Goal: Task Accomplishment & Management: Use online tool/utility

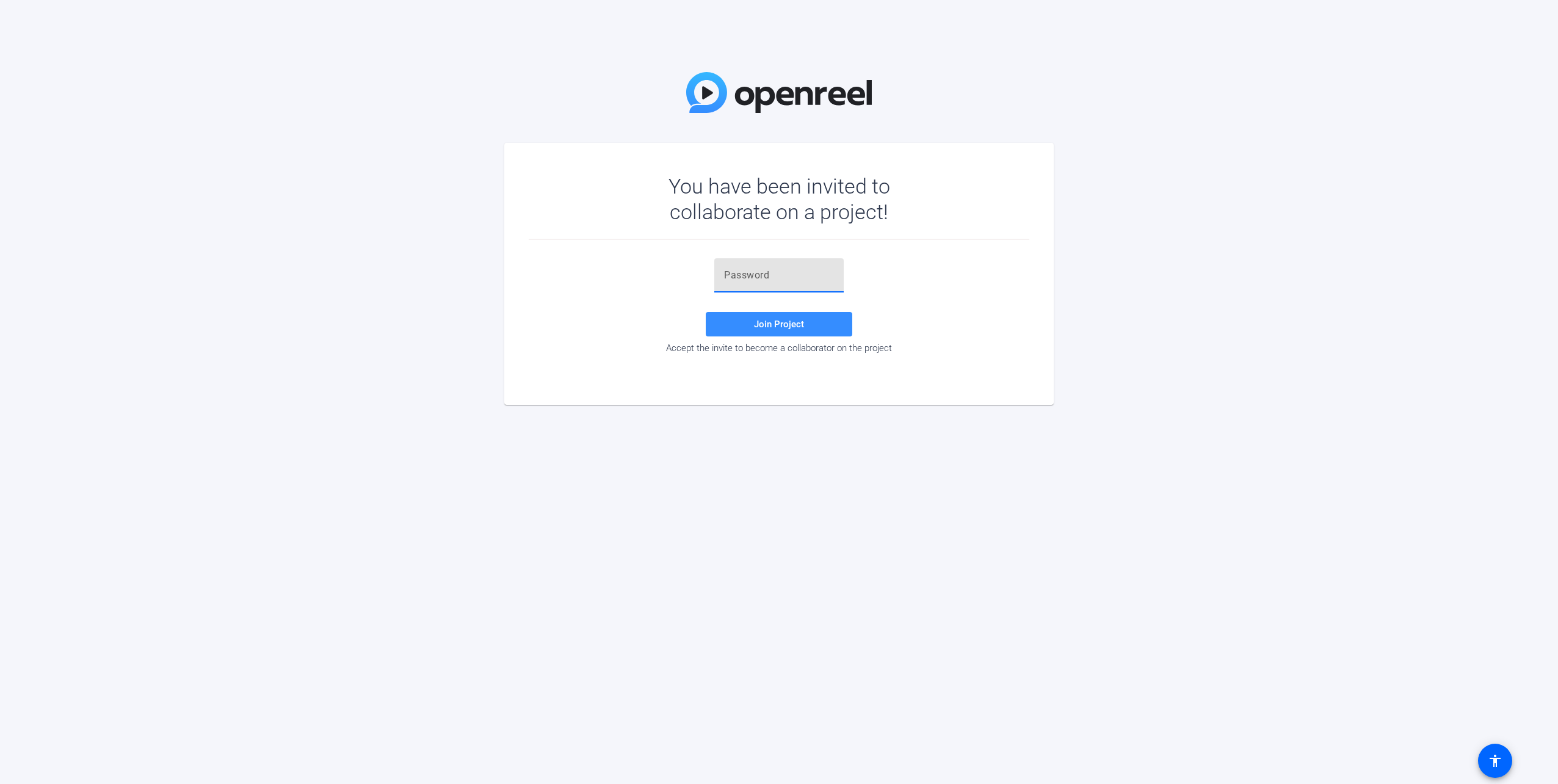
click at [794, 272] on input "text" at bounding box center [779, 275] width 110 height 15
paste input "~[NN~j"
click at [791, 317] on span at bounding box center [779, 324] width 147 height 29
click at [772, 277] on input "~[NN~j" at bounding box center [779, 275] width 110 height 15
click at [773, 266] on div "~[NN~j" at bounding box center [779, 275] width 110 height 35
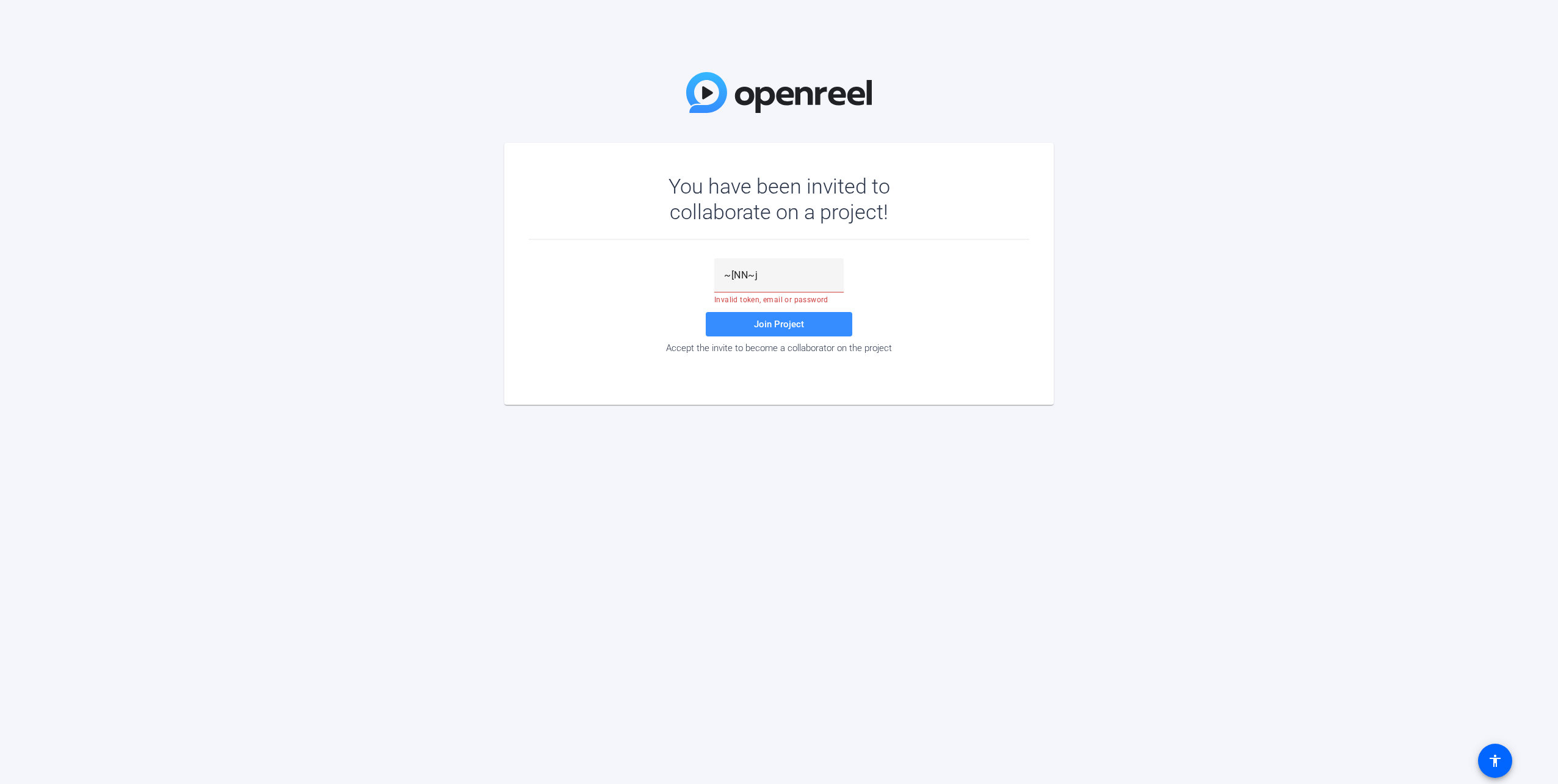
drag, startPoint x: 773, startPoint y: 266, endPoint x: 685, endPoint y: 272, distance: 88.2
click at [684, 272] on div "~[NN~j Invalid token, email or password Join Project Accept the invite to becom…" at bounding box center [779, 306] width 501 height 95
drag, startPoint x: 773, startPoint y: 278, endPoint x: 712, endPoint y: 281, distance: 61.1
click at [712, 281] on div "~[NN~j Invalid token, email or password Join Project Accept the invite to becom…" at bounding box center [779, 306] width 501 height 95
paste input "text"
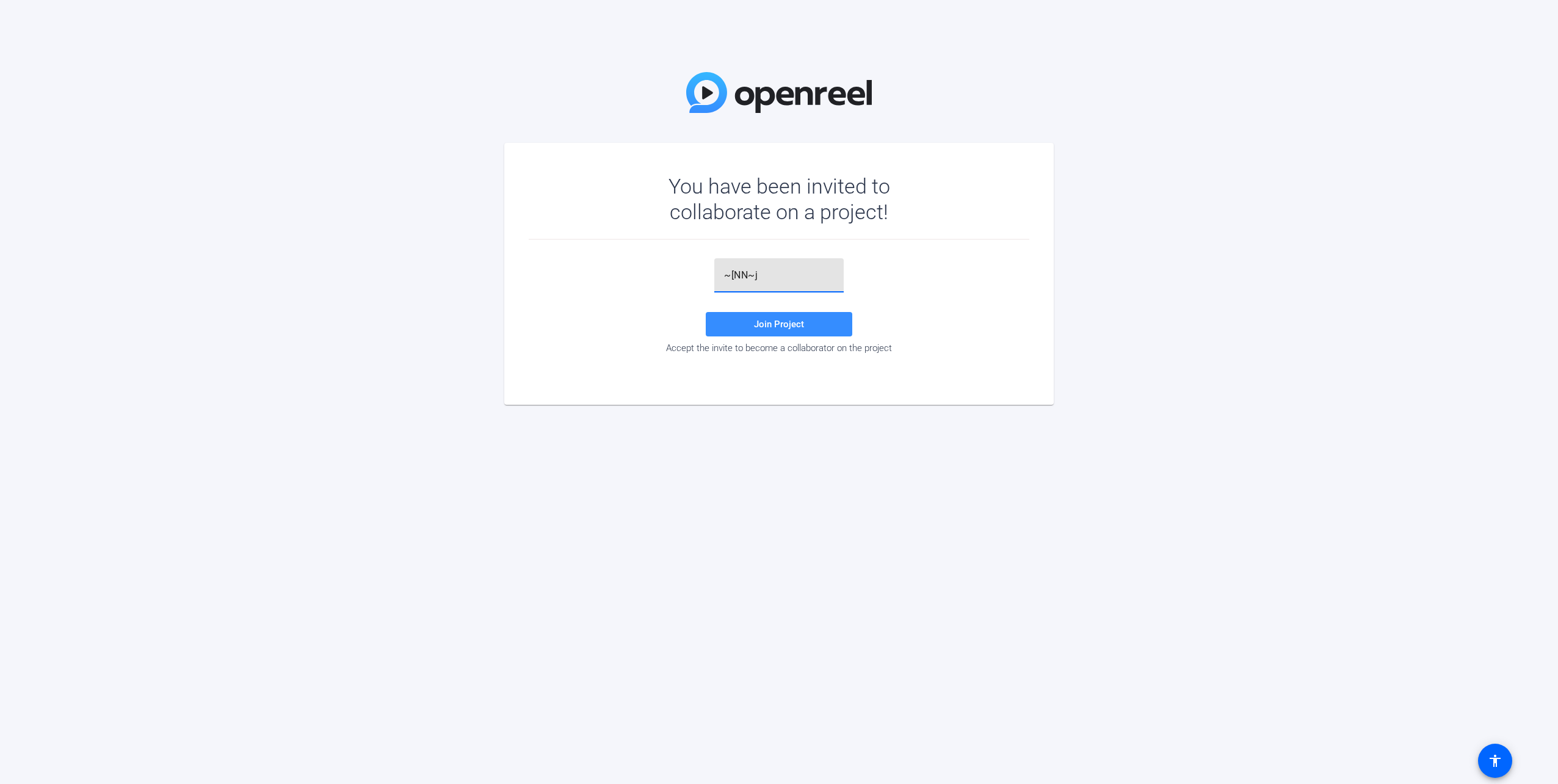
type input "~[NN~j"
click at [762, 316] on span at bounding box center [779, 324] width 147 height 29
click at [744, 277] on input "text" at bounding box center [779, 275] width 110 height 15
paste input "6'OH$."
type input "6'OH$."
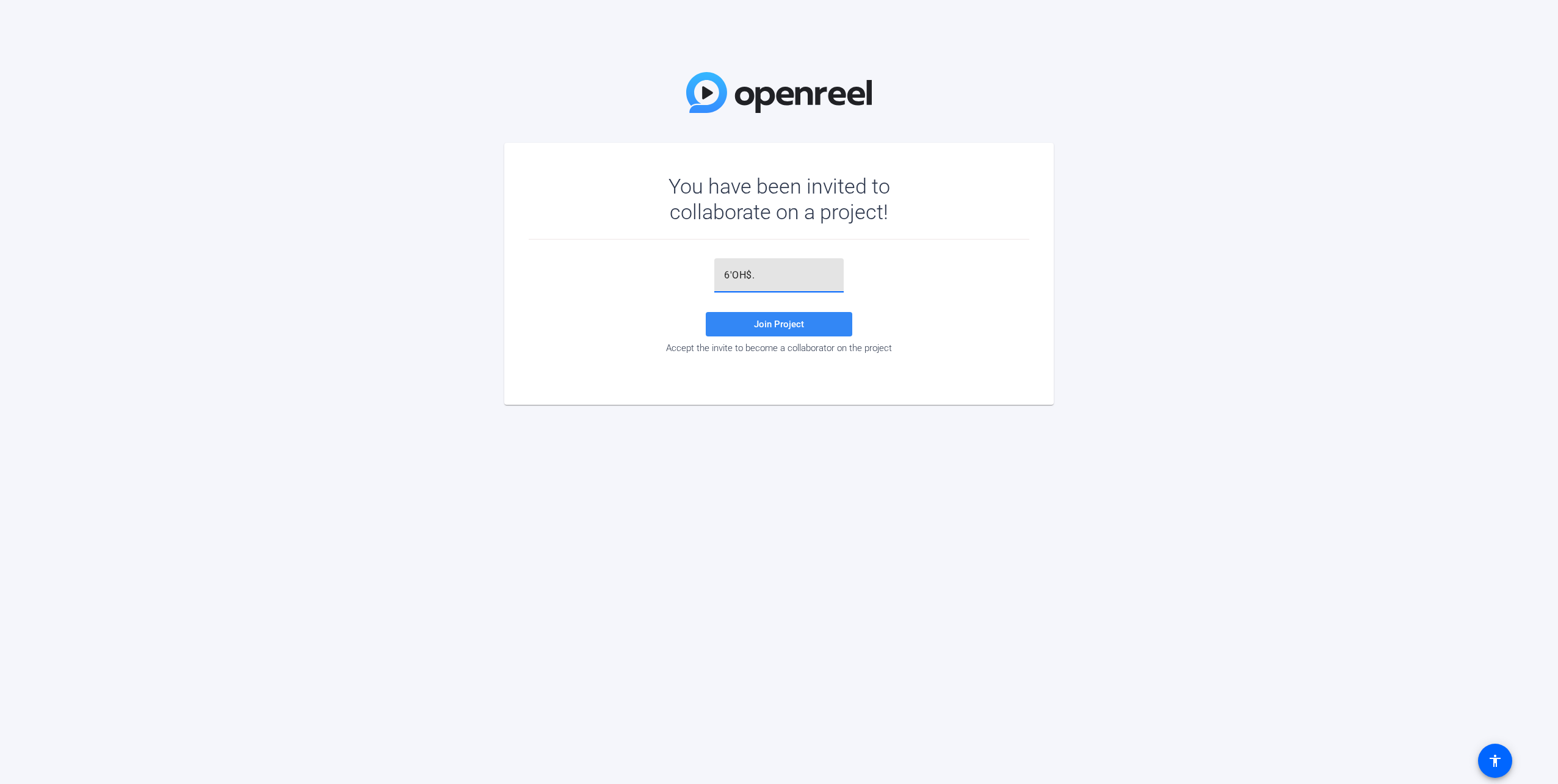
click at [750, 317] on span at bounding box center [779, 324] width 147 height 29
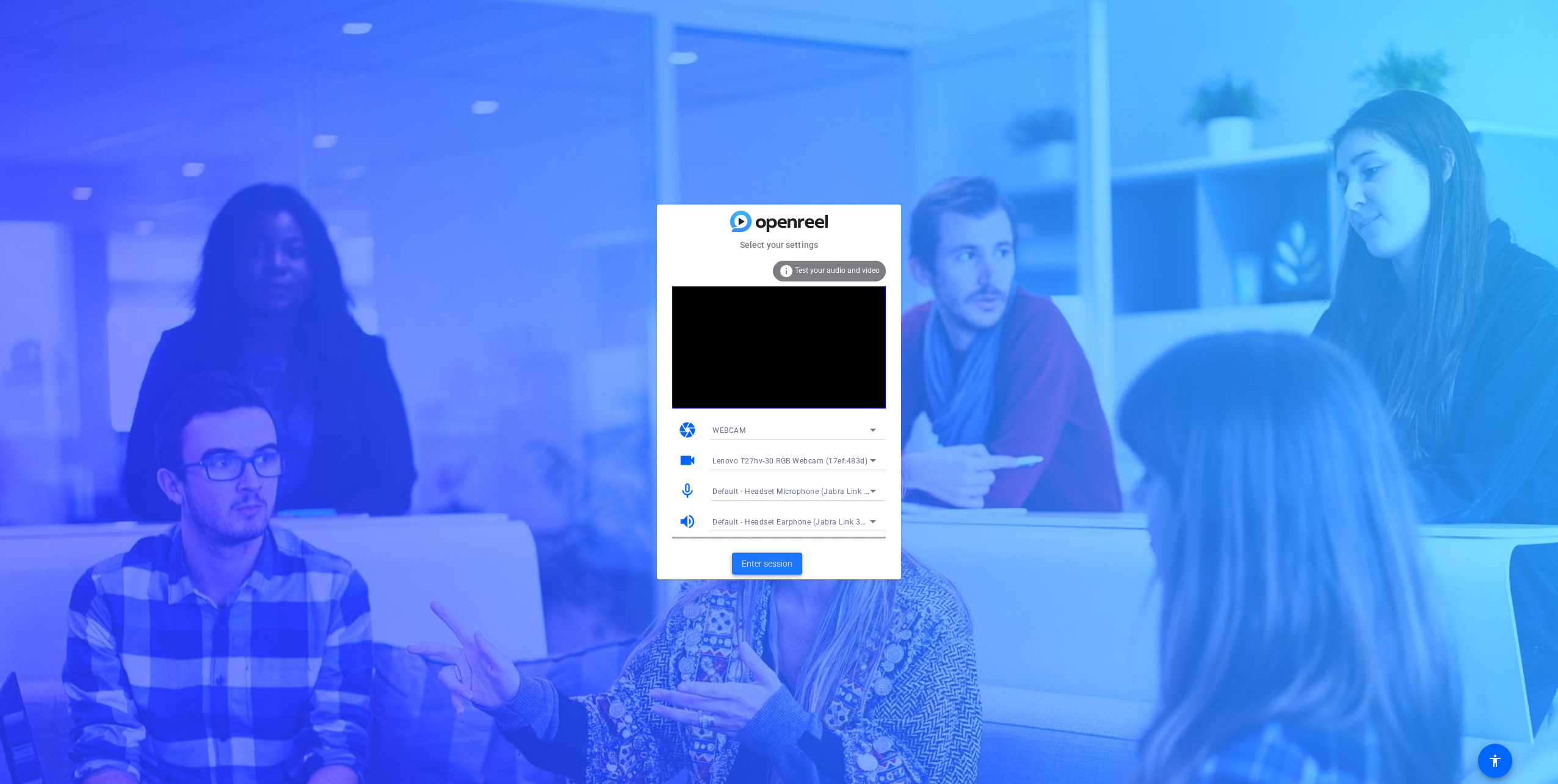
click at [769, 562] on span "Enter session" at bounding box center [767, 563] width 51 height 12
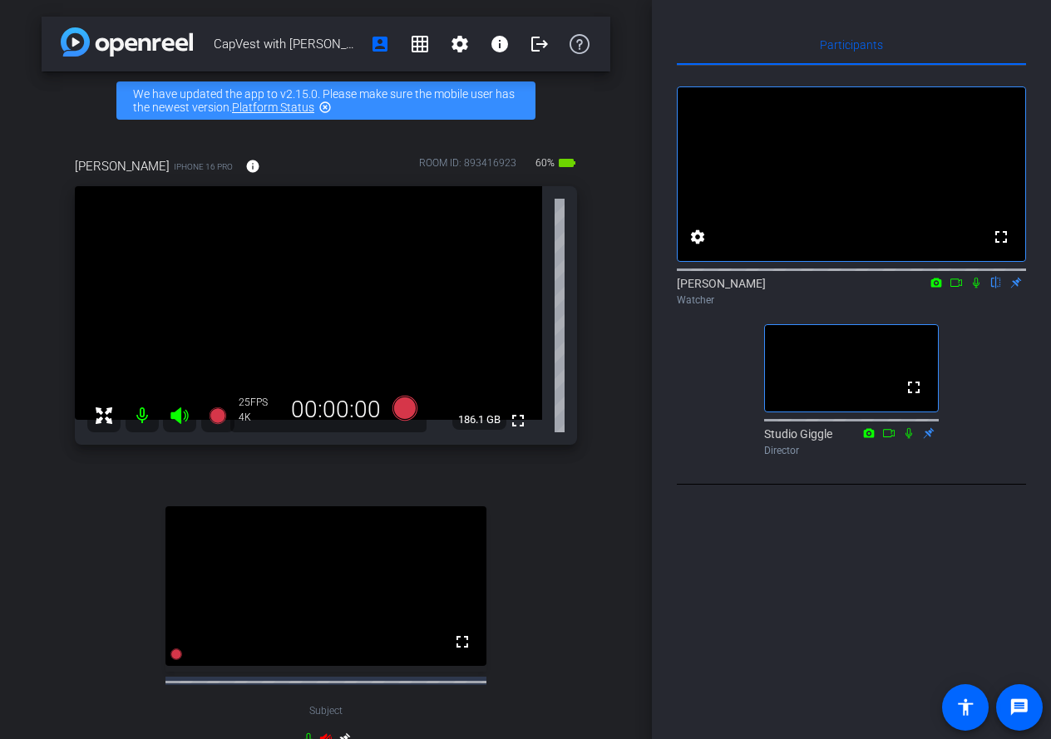
click at [332, 107] on mat-icon "highlight_off" at bounding box center [324, 107] width 13 height 13
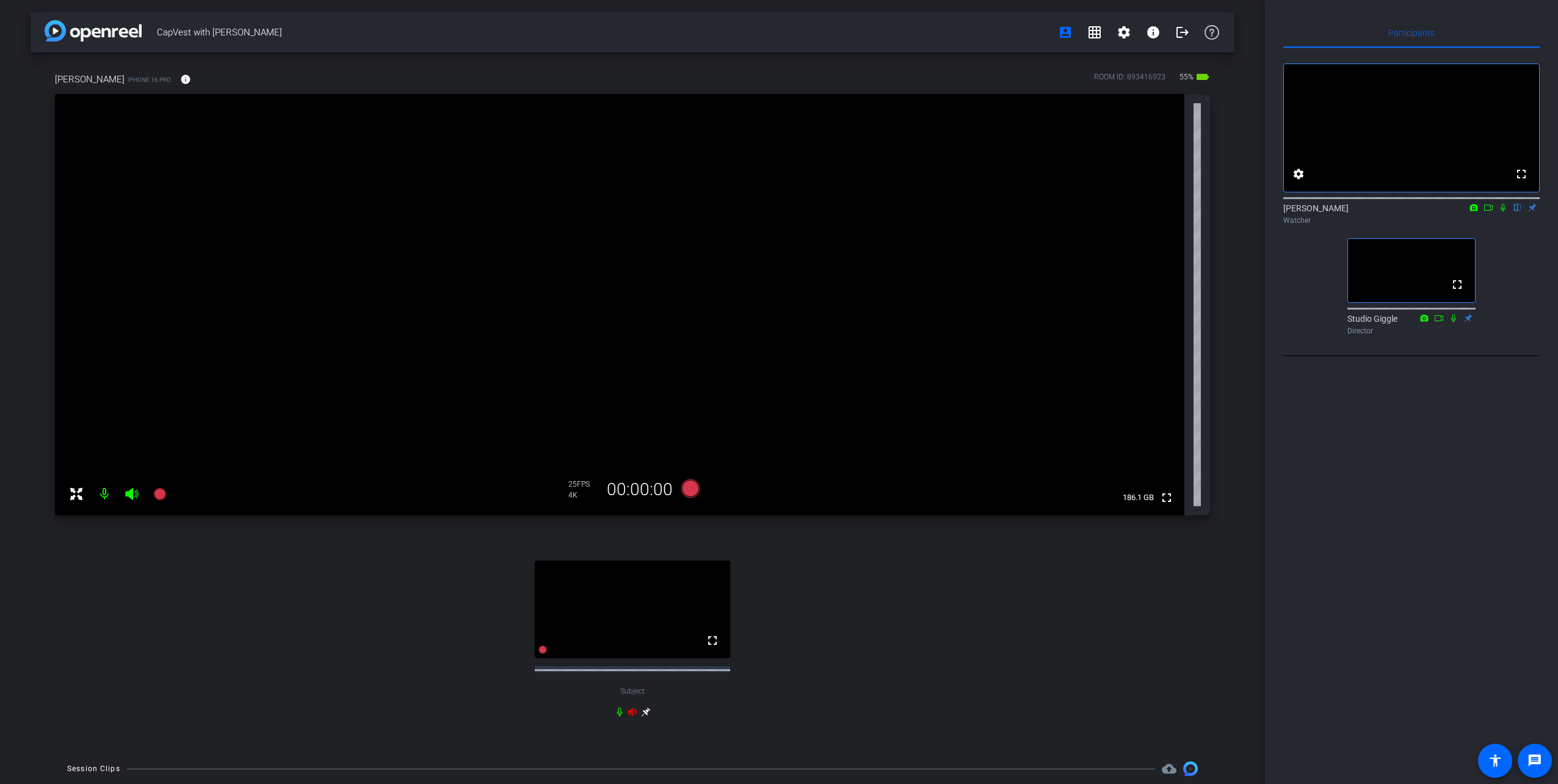
click at [1487, 212] on icon at bounding box center [1488, 208] width 10 height 9
click at [1515, 212] on icon at bounding box center [1517, 208] width 10 height 9
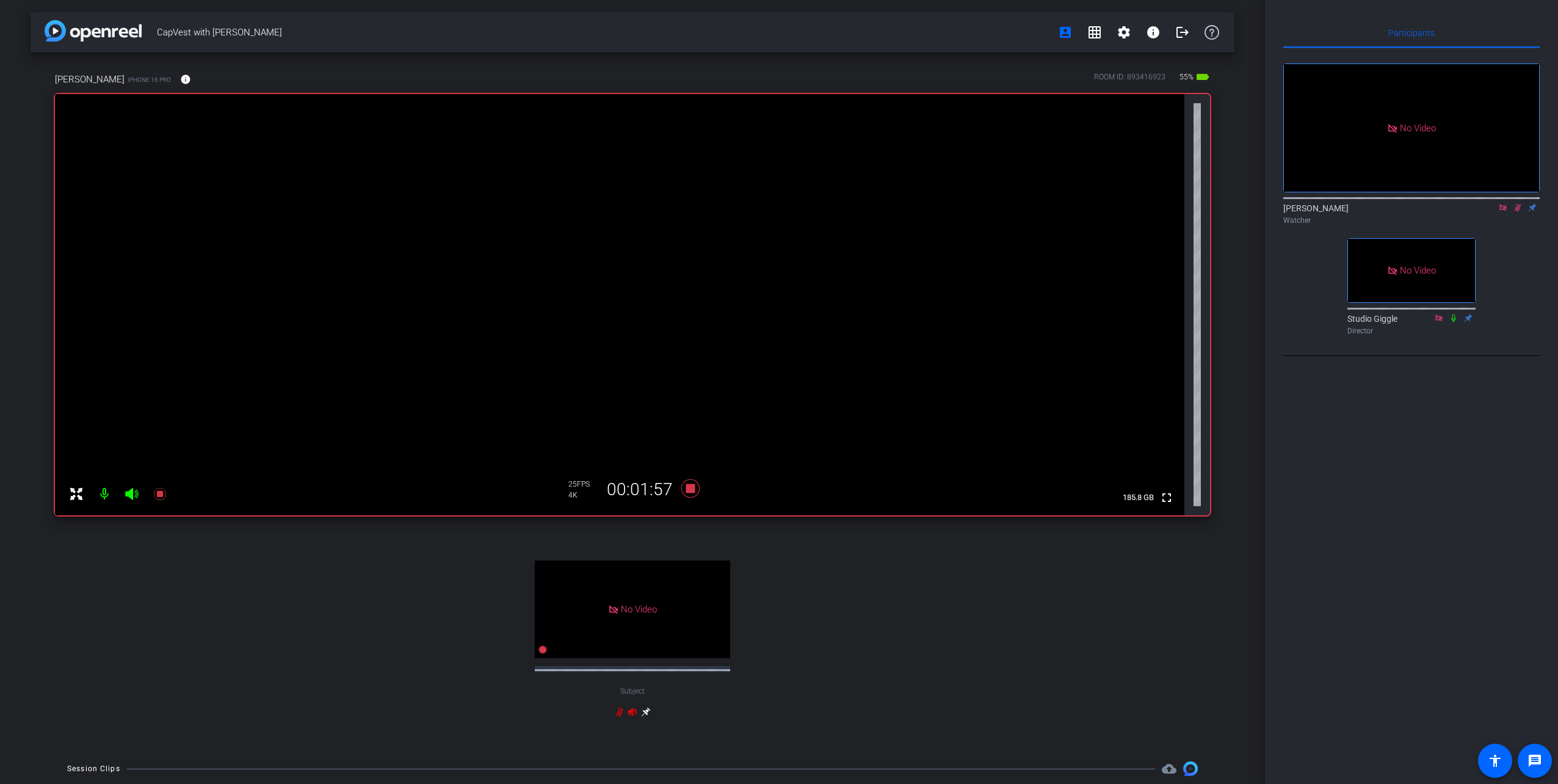
click at [1503, 212] on icon at bounding box center [1502, 208] width 10 height 9
click at [1506, 212] on icon at bounding box center [1502, 208] width 10 height 9
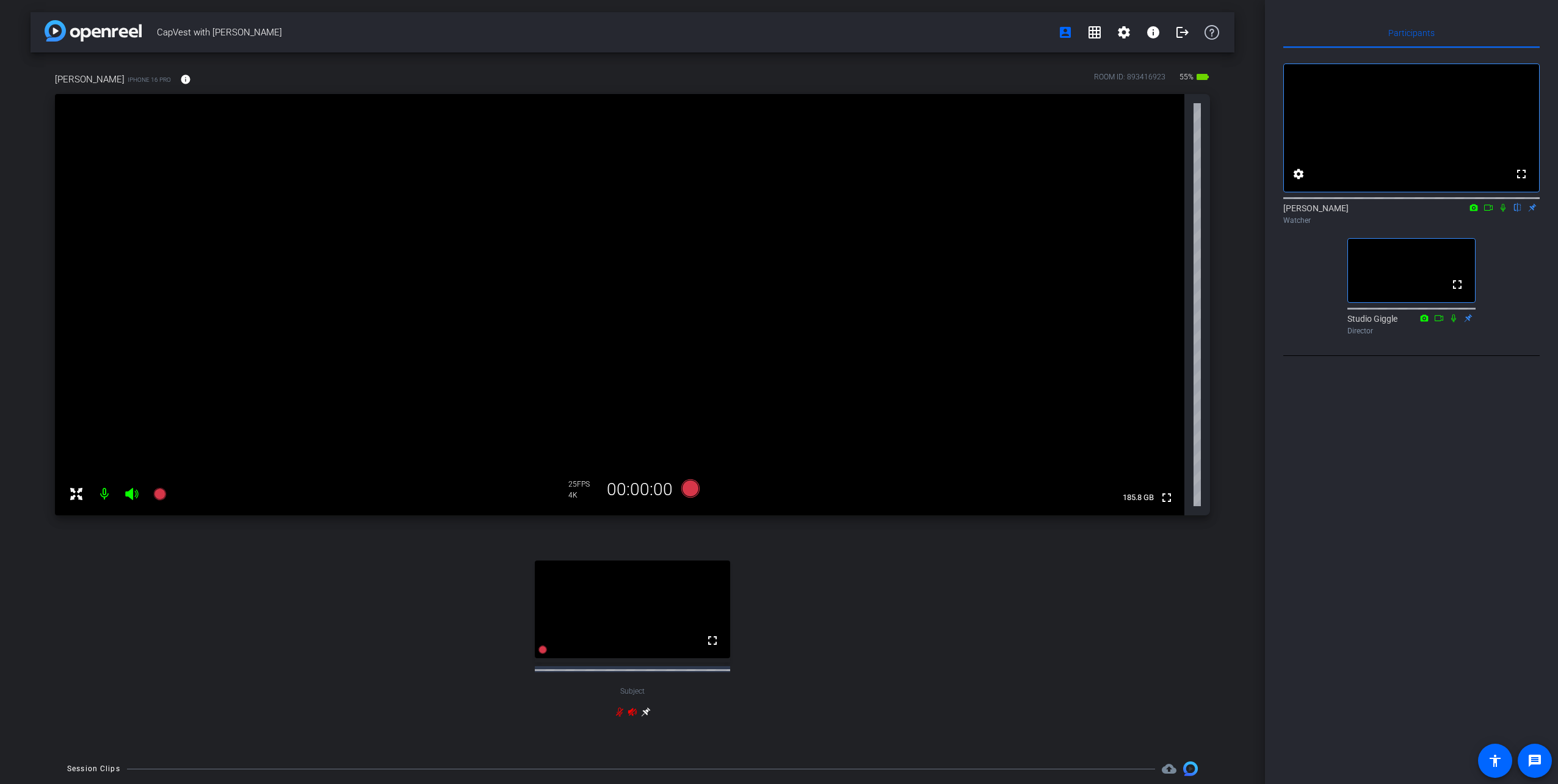
click at [1488, 212] on icon at bounding box center [1488, 208] width 10 height 9
click at [1521, 212] on icon at bounding box center [1517, 208] width 10 height 9
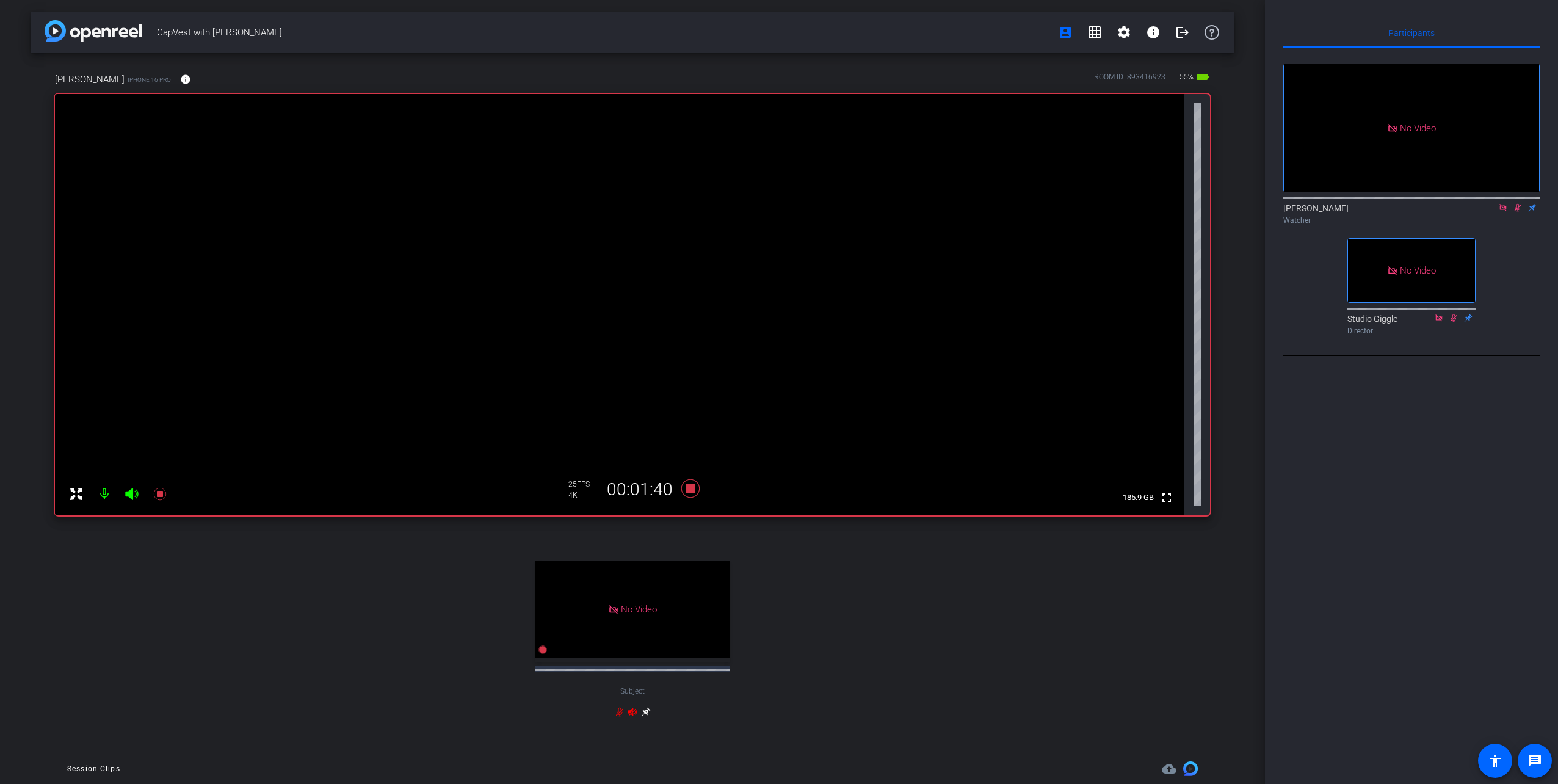
click at [1499, 212] on icon at bounding box center [1502, 208] width 10 height 9
click at [1502, 212] on icon at bounding box center [1503, 208] width 7 height 8
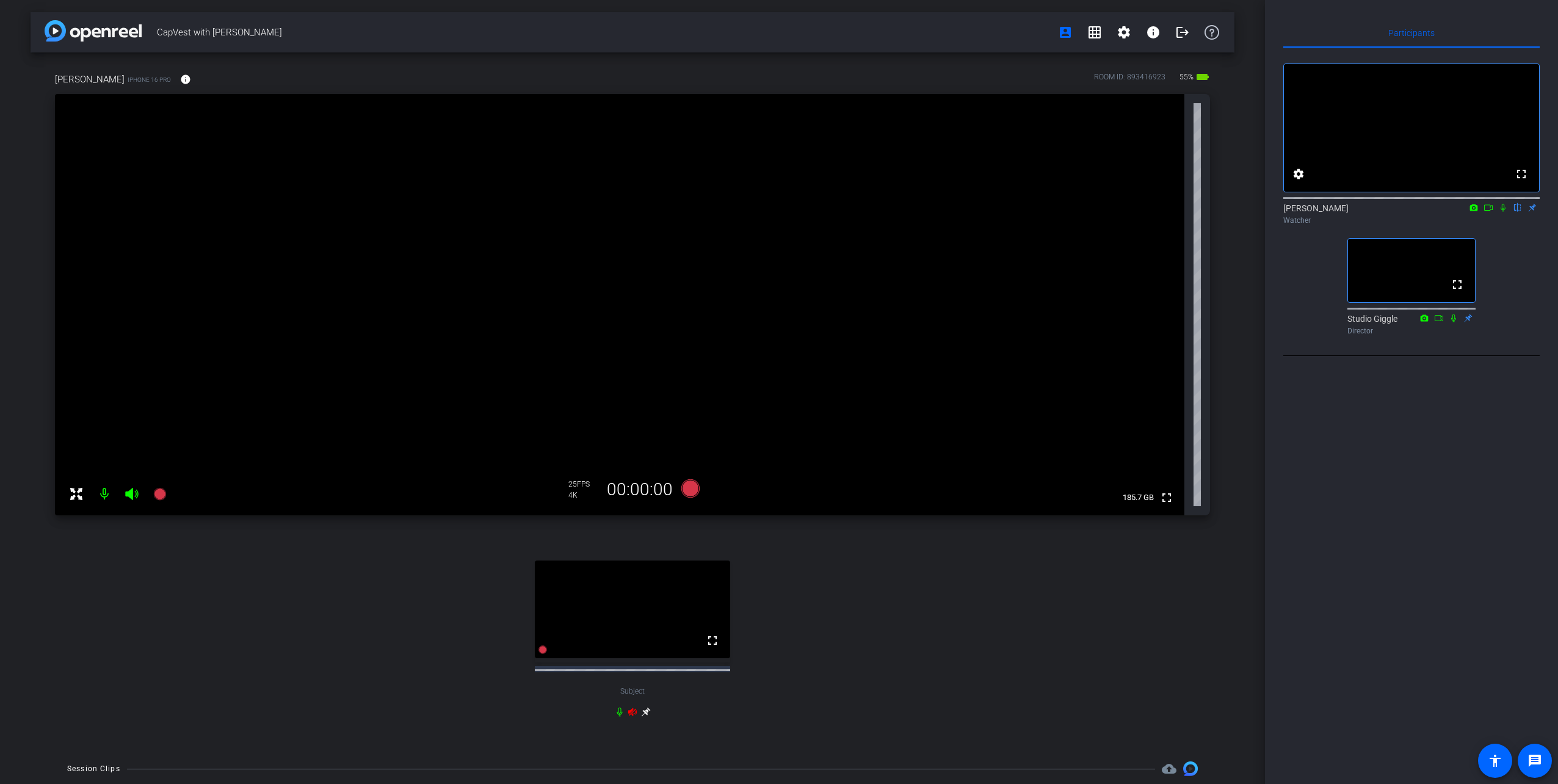
click at [1486, 211] on icon at bounding box center [1488, 208] width 9 height 6
click at [1518, 212] on icon at bounding box center [1517, 208] width 10 height 9
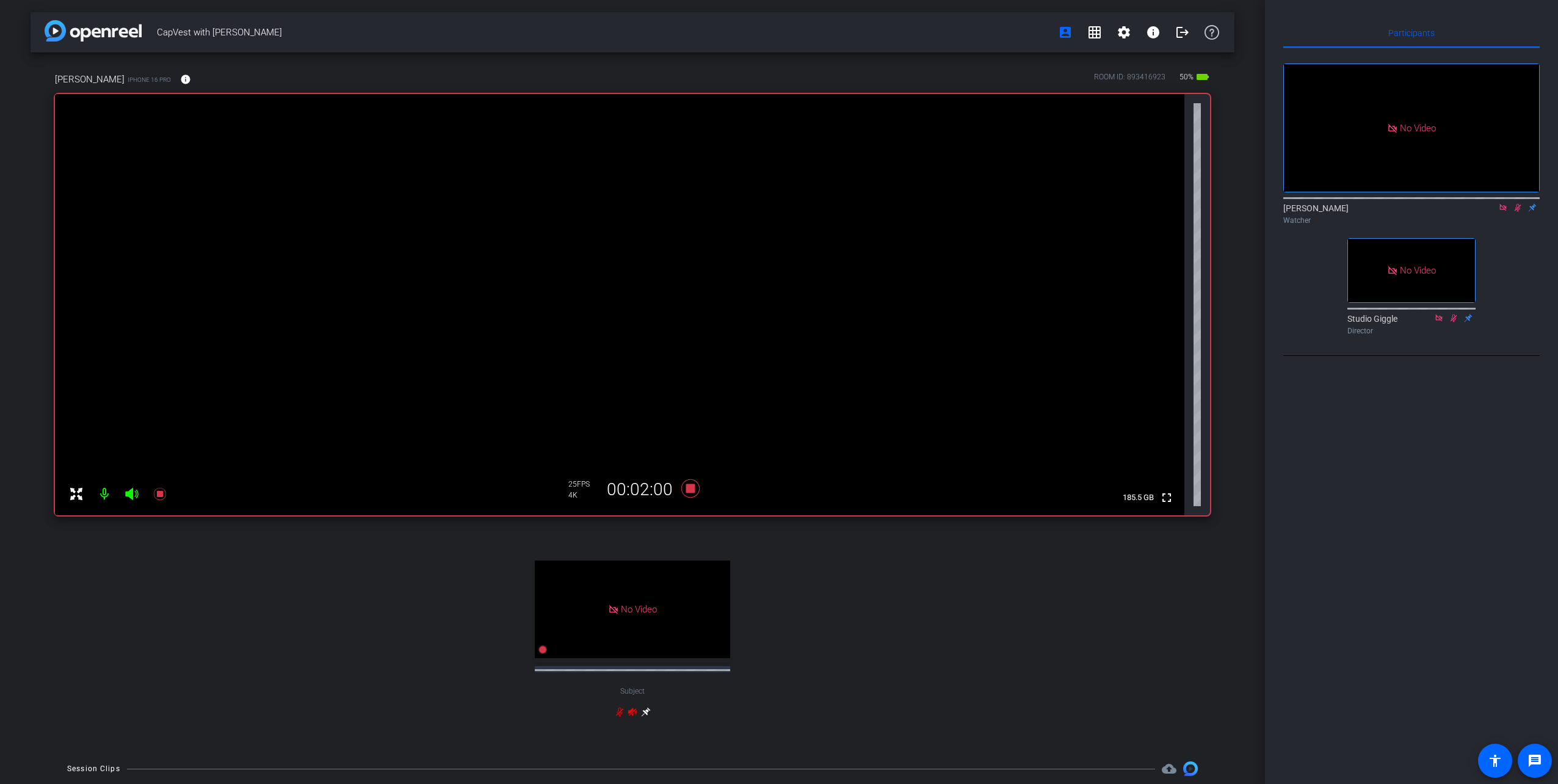
click at [1501, 212] on icon at bounding box center [1502, 208] width 10 height 9
click at [1506, 212] on icon at bounding box center [1502, 208] width 10 height 9
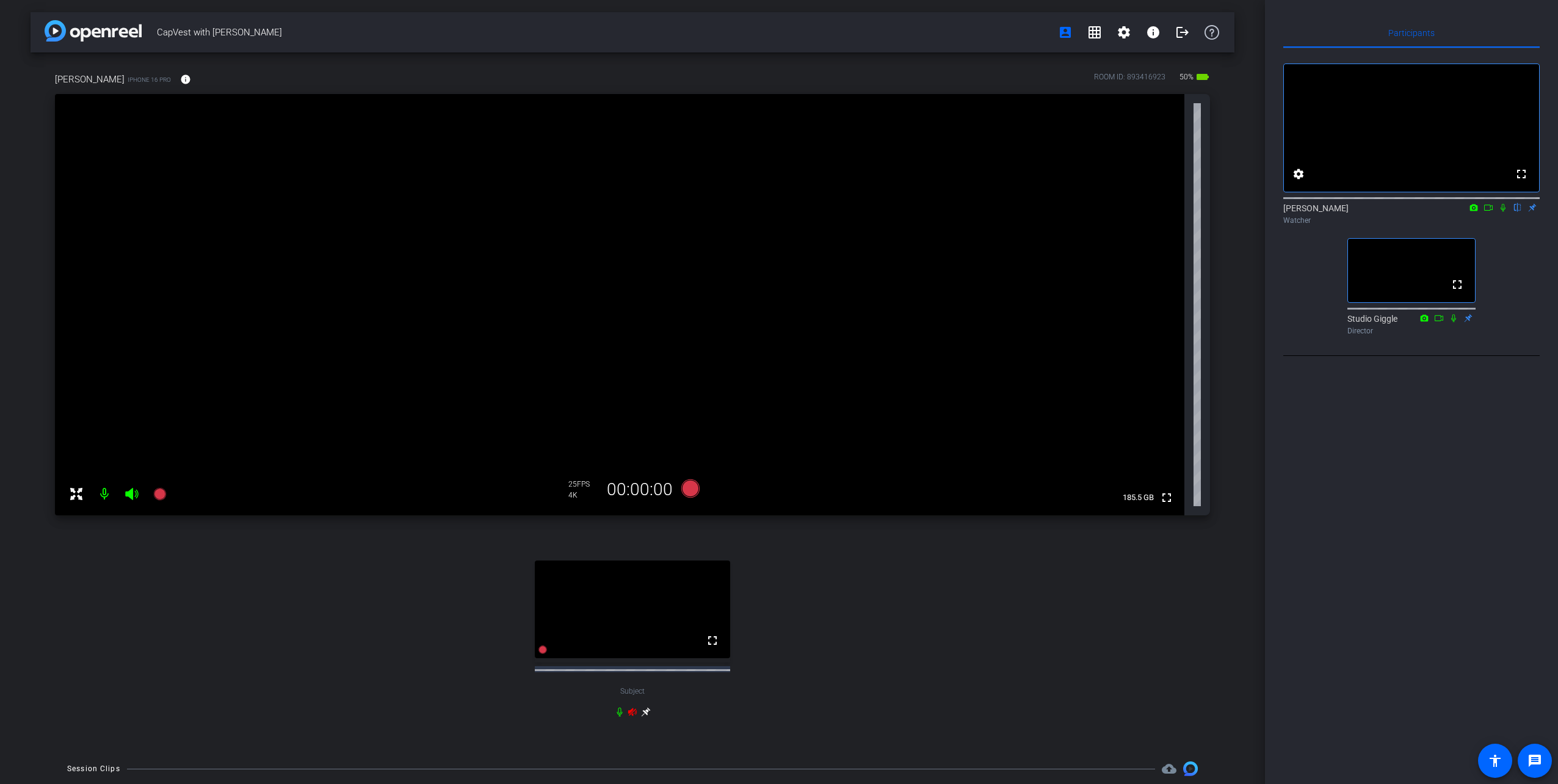
click at [1489, 212] on icon at bounding box center [1488, 208] width 10 height 9
click at [1518, 212] on icon at bounding box center [1517, 208] width 10 height 9
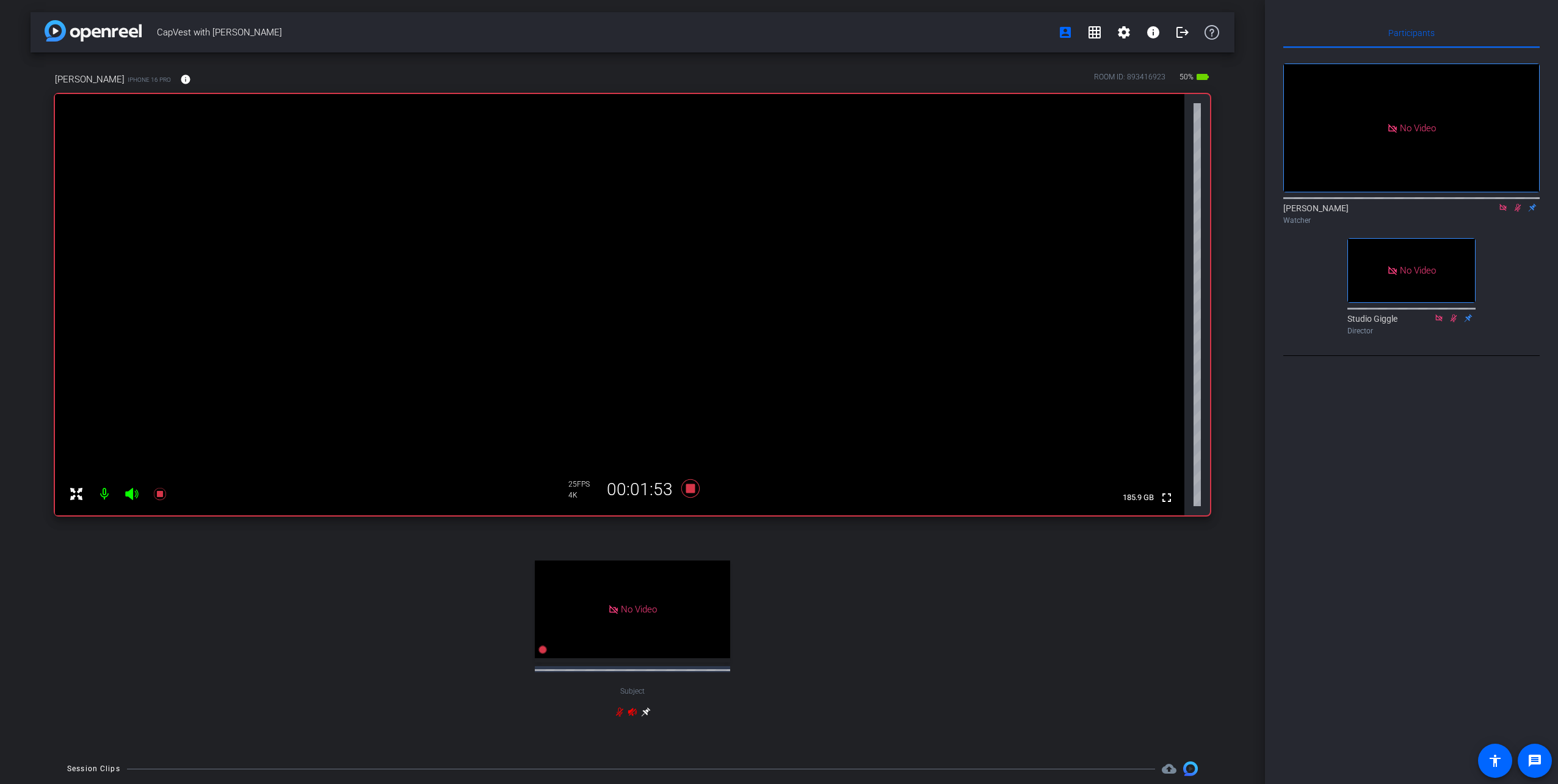
click at [1502, 211] on icon at bounding box center [1502, 207] width 7 height 7
click at [1505, 212] on icon at bounding box center [1503, 208] width 7 height 8
